Goal: Communication & Community: Participate in discussion

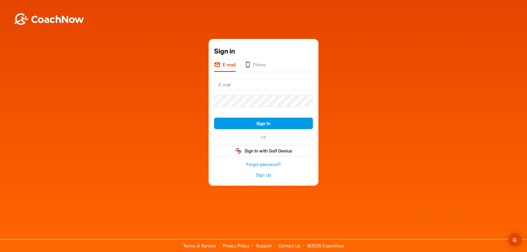
type input "[EMAIL_ADDRESS][DOMAIN_NAME]"
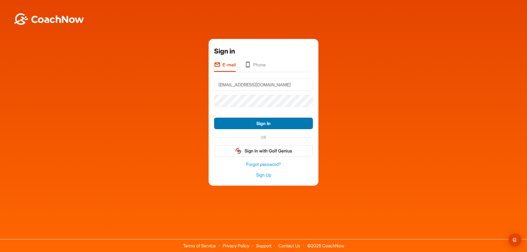
click at [282, 124] on button "Sign In" at bounding box center [263, 124] width 99 height 12
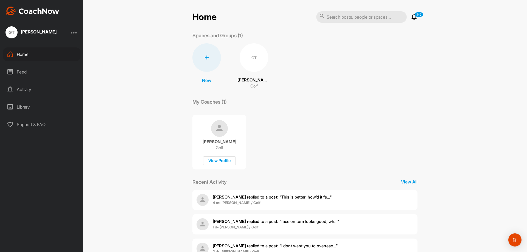
click at [278, 197] on span "Larry C. replied to a post : "This is better! how’d it fe..."" at bounding box center [272, 197] width 119 height 5
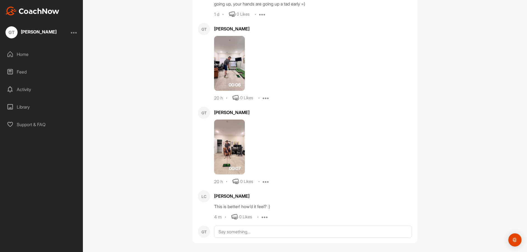
scroll to position [1120, 0]
